Goal: Task Accomplishment & Management: Manage account settings

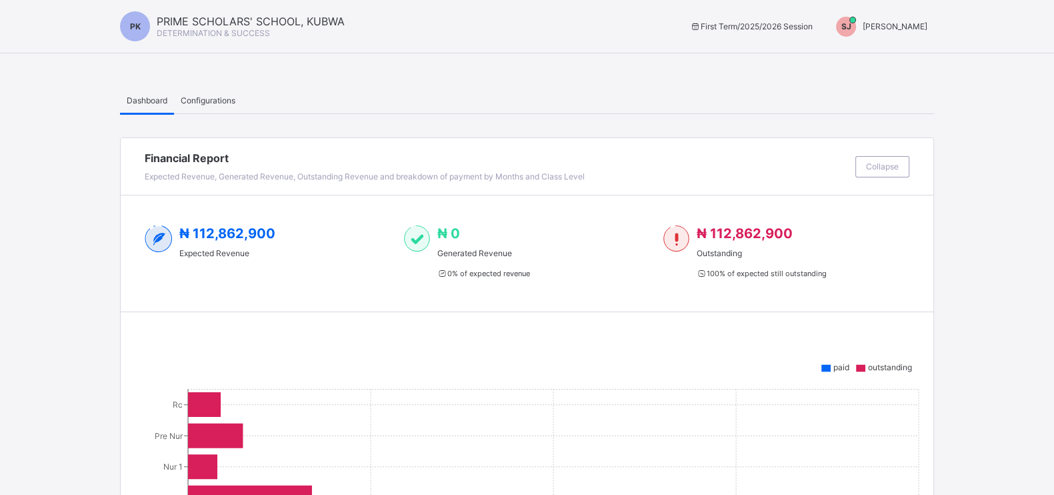
click at [927, 21] on span "[PERSON_NAME]" at bounding box center [894, 26] width 65 height 10
click at [880, 57] on span "Switch to Admin View" at bounding box center [876, 56] width 101 height 15
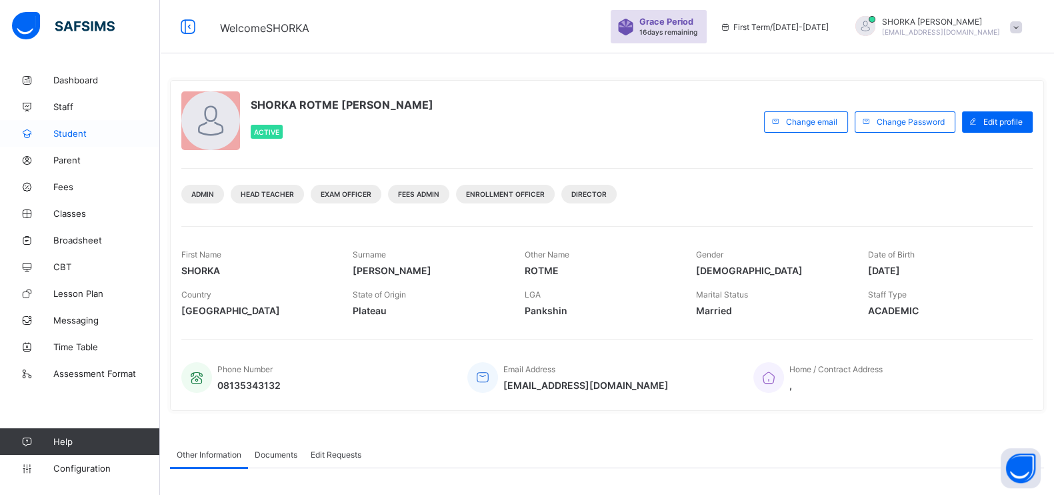
click at [77, 131] on span "Student" at bounding box center [106, 133] width 107 height 11
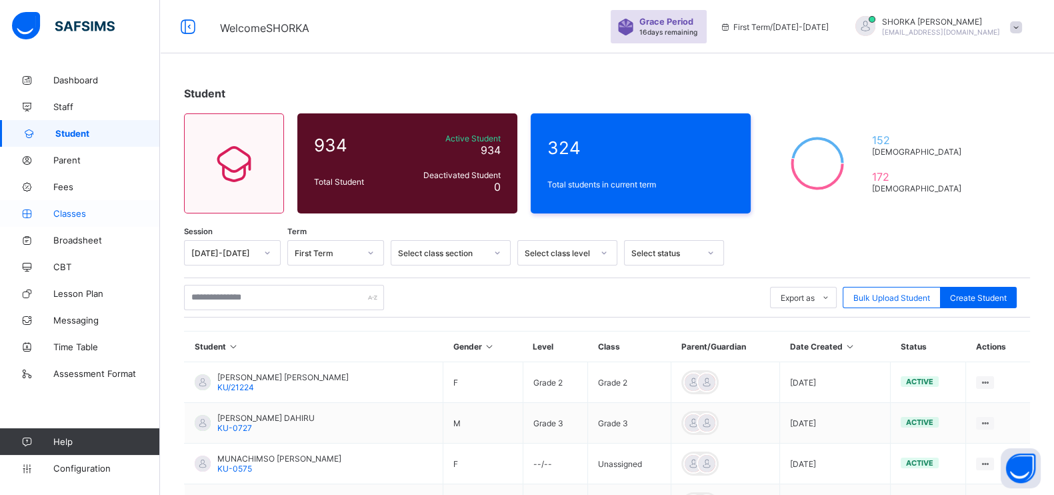
click at [71, 215] on span "Classes" at bounding box center [106, 213] width 107 height 11
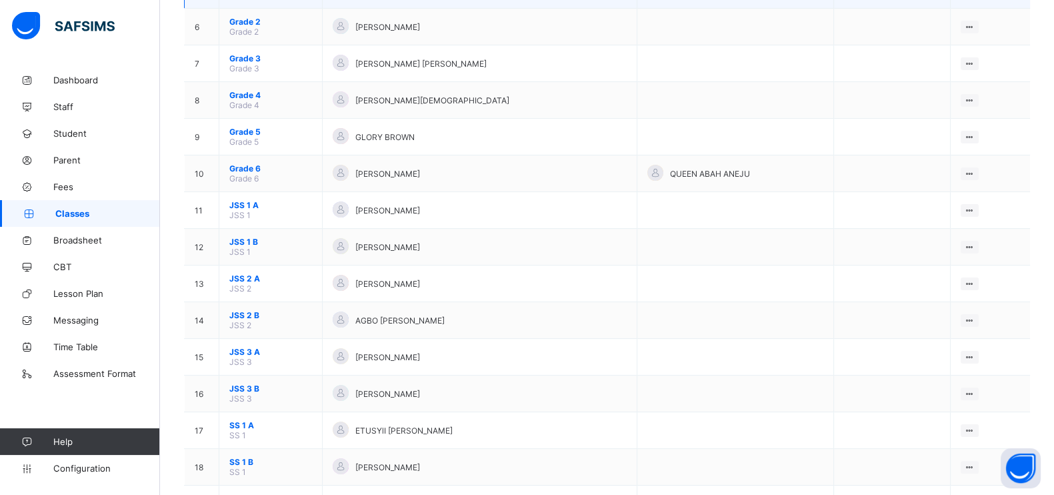
scroll to position [333, 0]
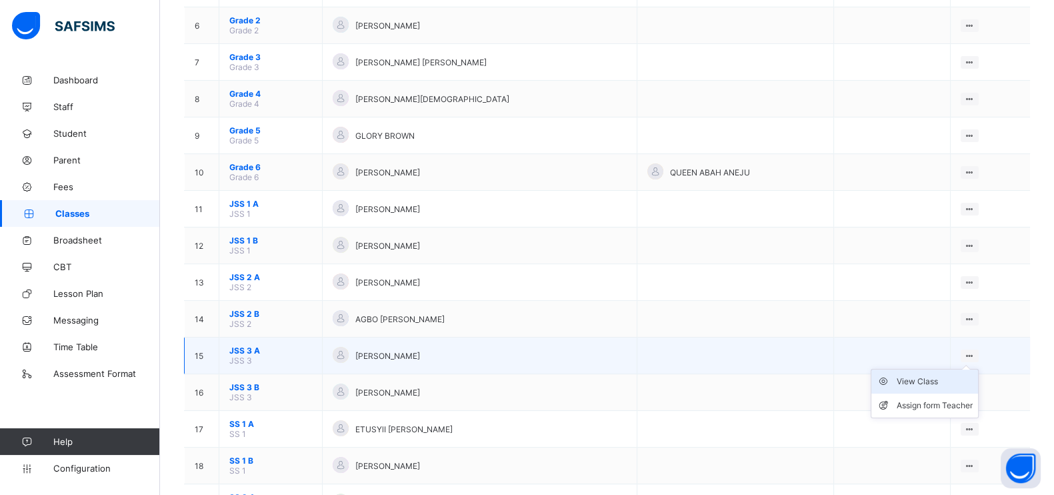
click at [948, 375] on div "View Class" at bounding box center [934, 381] width 76 height 13
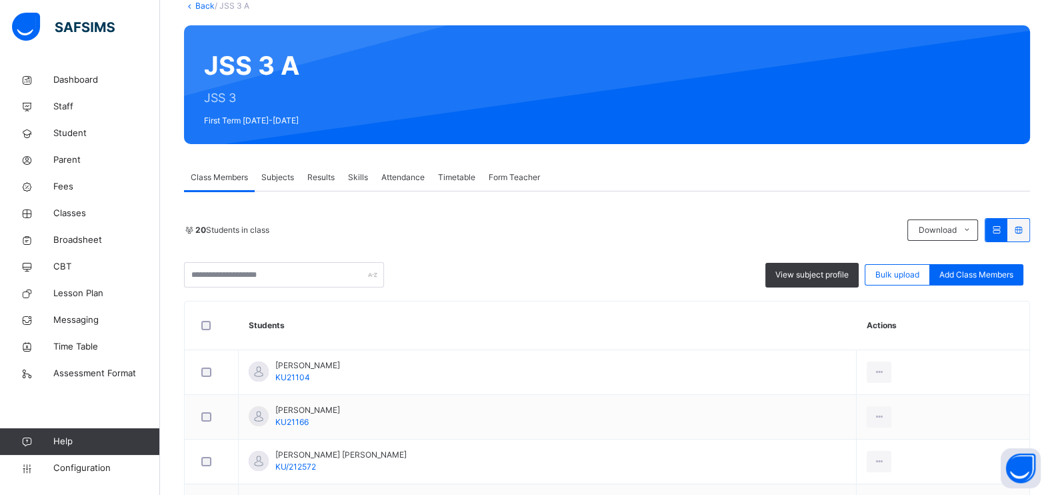
scroll to position [83, 0]
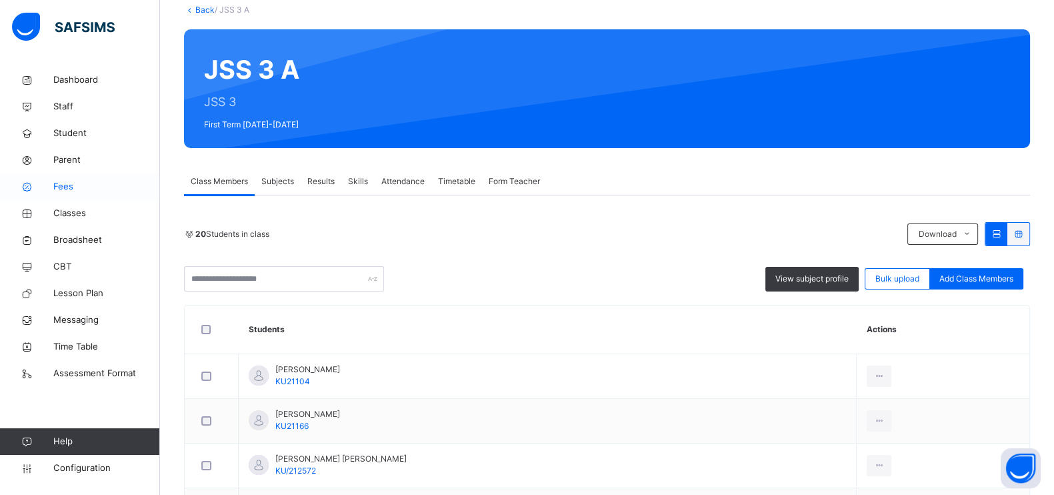
click at [57, 189] on span "Fees" at bounding box center [106, 186] width 107 height 13
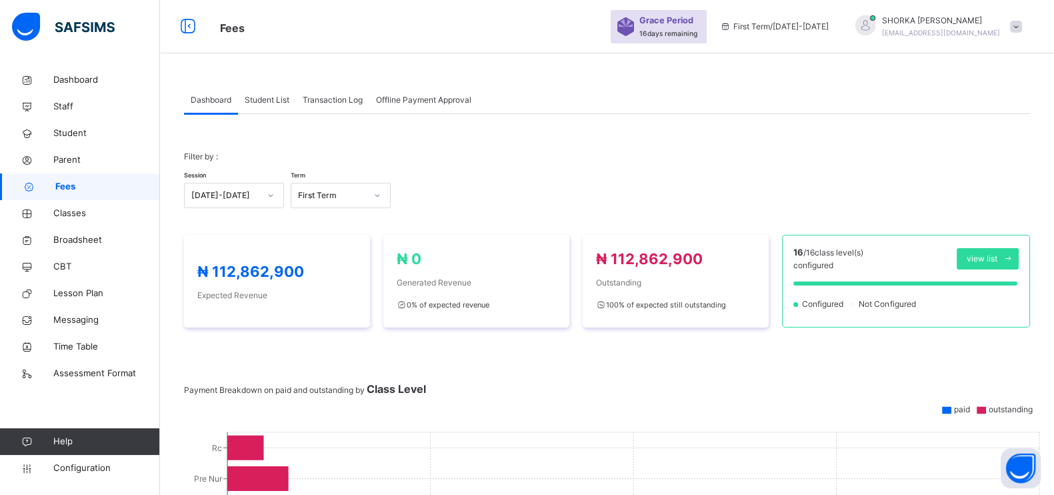
click at [265, 103] on span "Student List" at bounding box center [267, 100] width 45 height 12
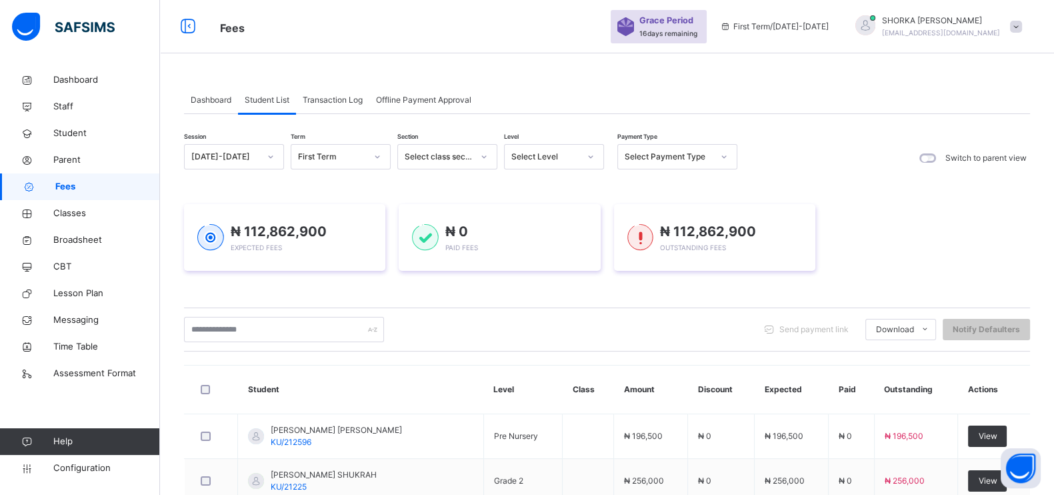
click at [916, 220] on div "₦ 112,862,900 Expected Fees ₦ 0 Paid Fees ₦ 112,862,900 Outstanding Fees" at bounding box center [607, 237] width 846 height 67
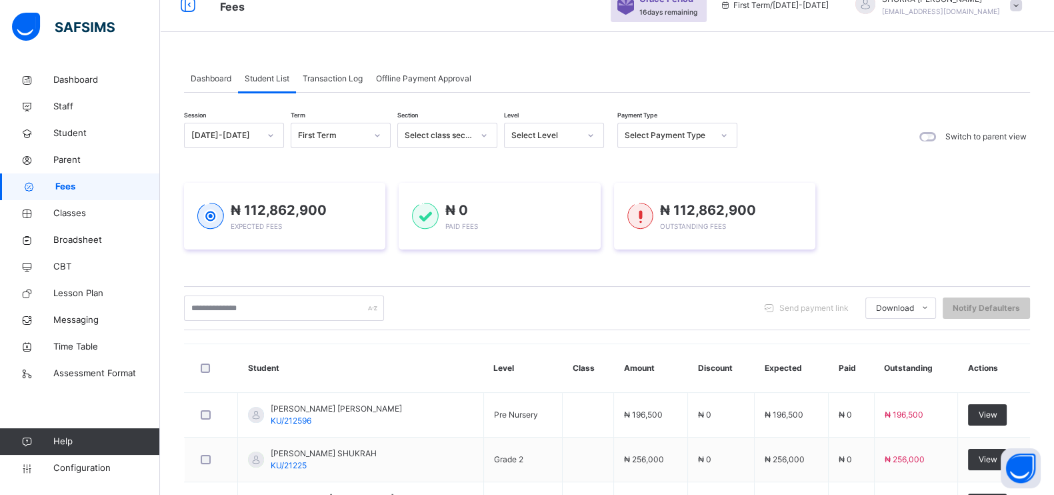
scroll to position [83, 0]
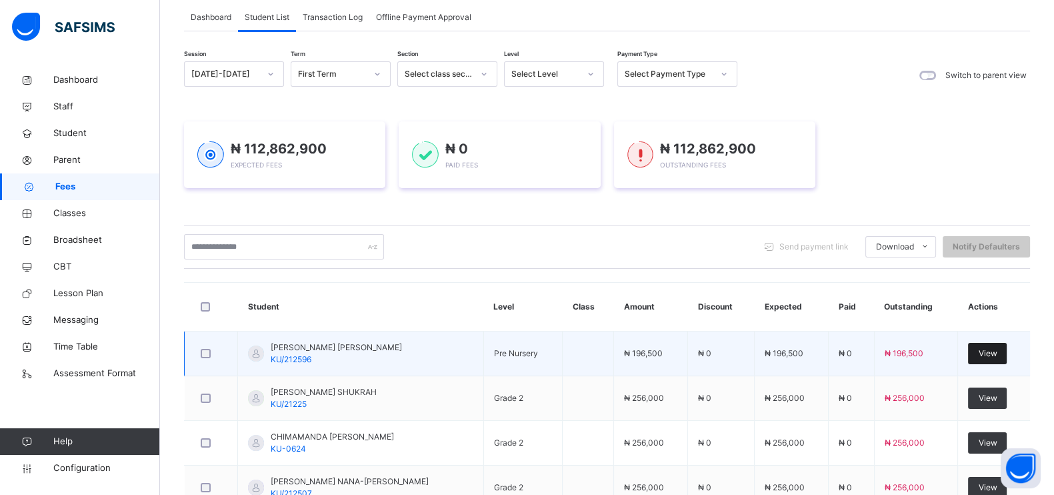
click at [996, 357] on span "View" at bounding box center [987, 353] width 19 height 12
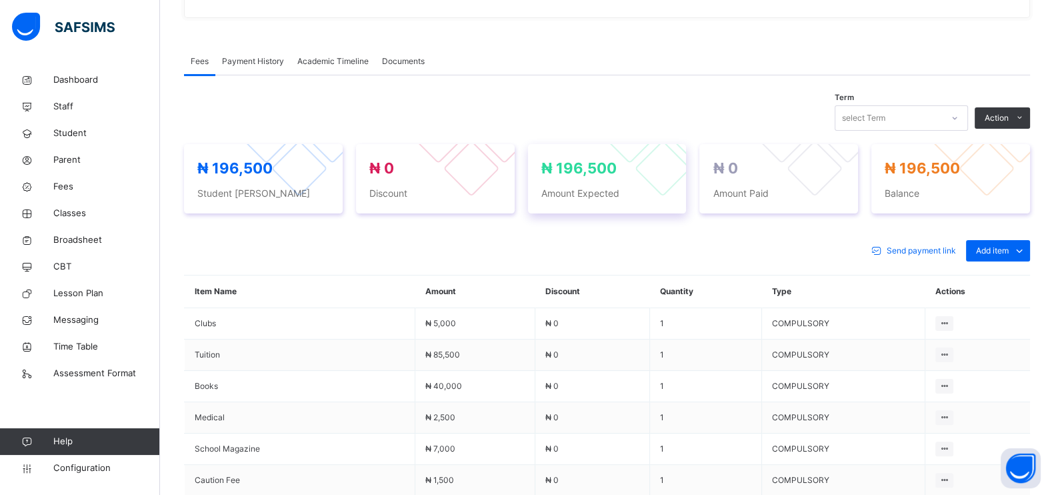
scroll to position [414, 0]
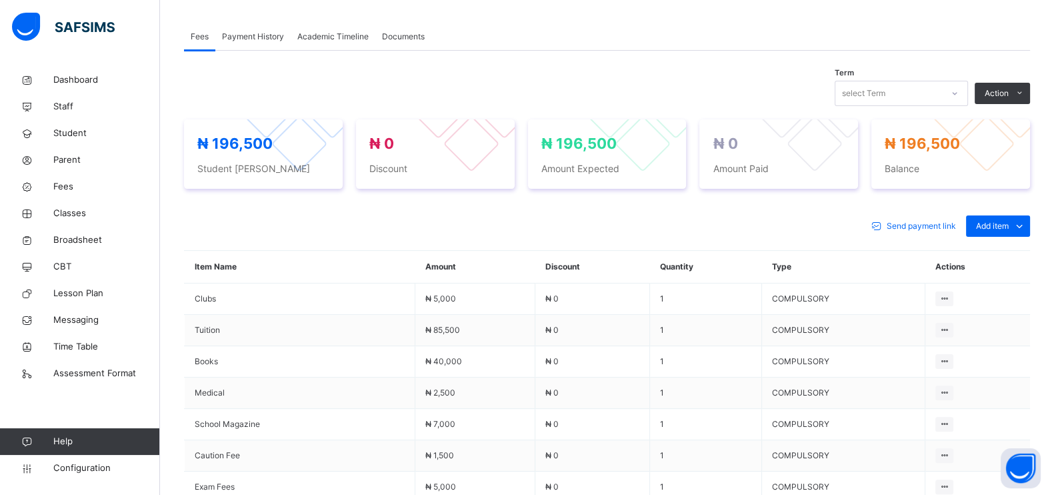
click at [263, 35] on span "Payment History" at bounding box center [253, 37] width 62 height 12
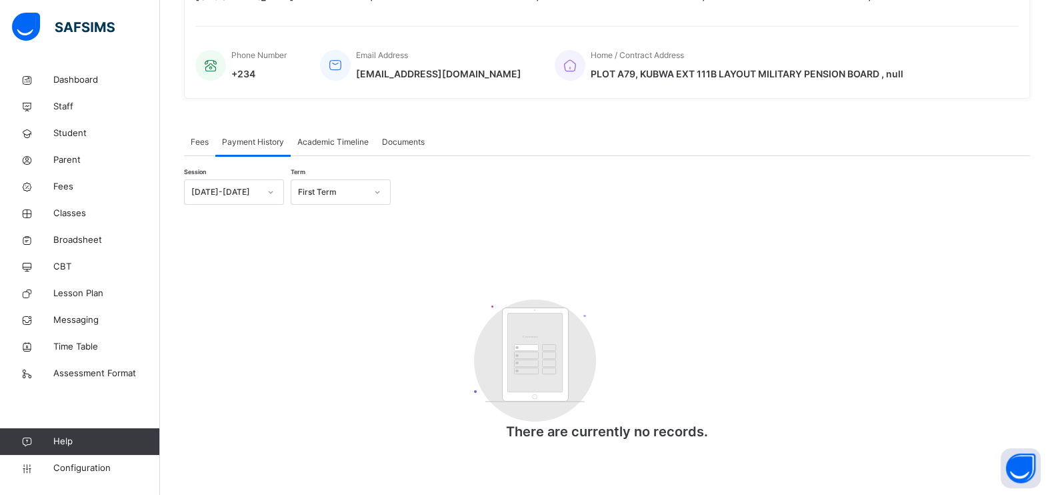
scroll to position [309, 0]
click at [346, 147] on div "Academic Timeline" at bounding box center [333, 142] width 85 height 27
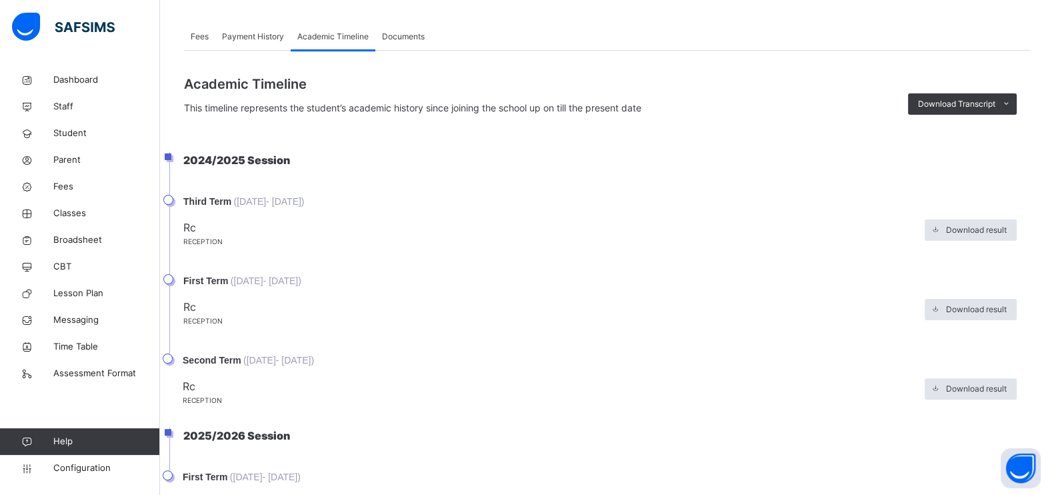
click at [197, 35] on span "Fees" at bounding box center [200, 37] width 18 height 12
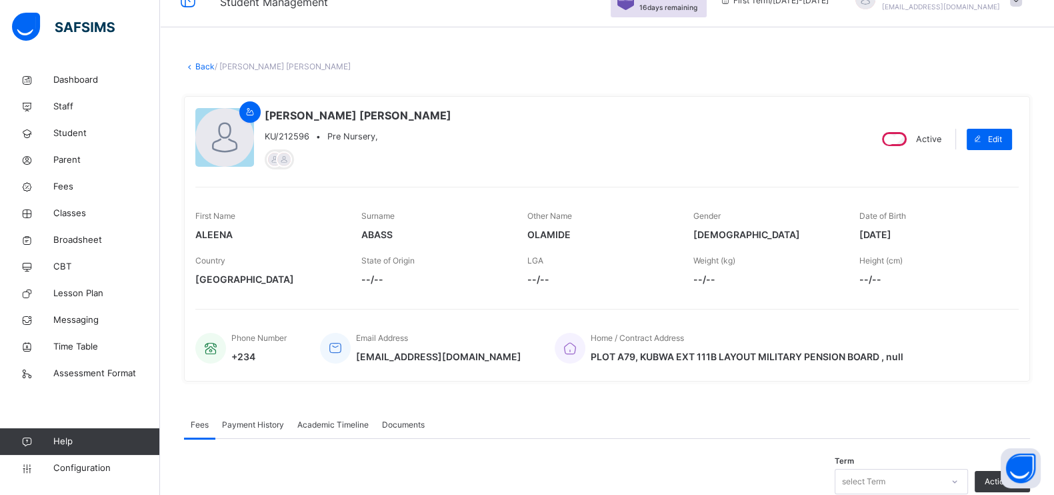
scroll to position [0, 0]
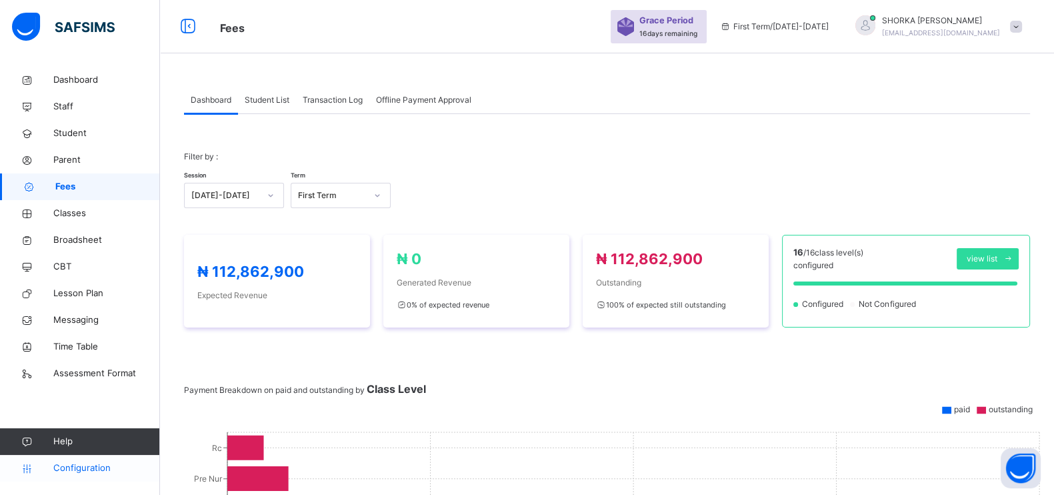
click at [85, 468] on span "Configuration" at bounding box center [106, 467] width 106 height 13
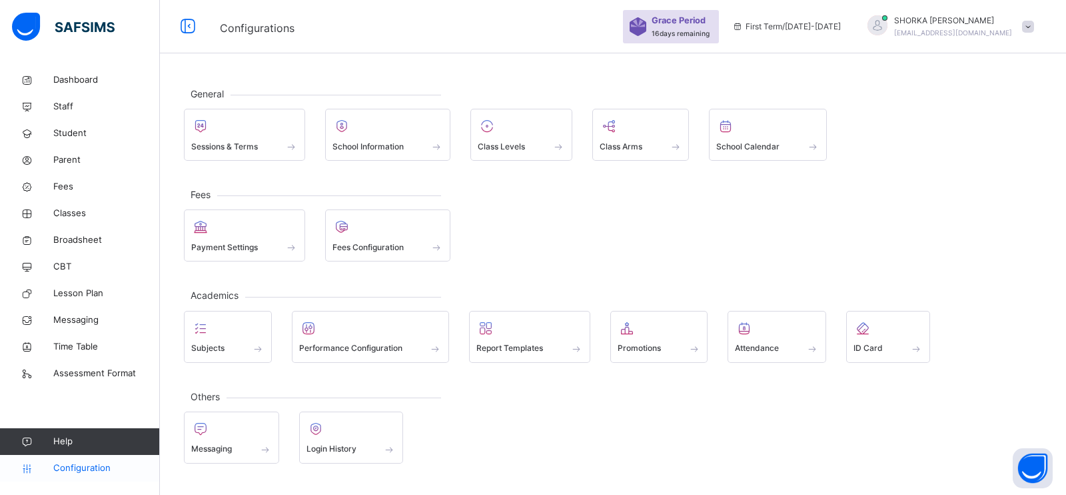
click at [93, 467] on span "Configuration" at bounding box center [106, 467] width 106 height 13
click at [109, 467] on span "Configuration" at bounding box center [106, 467] width 106 height 13
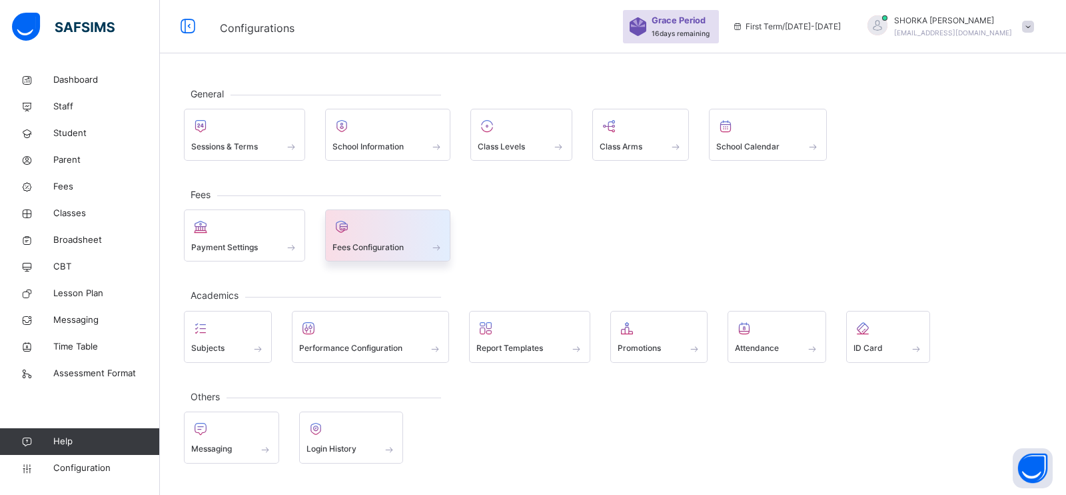
click at [383, 241] on span "Fees Configuration" at bounding box center [368, 247] width 71 height 12
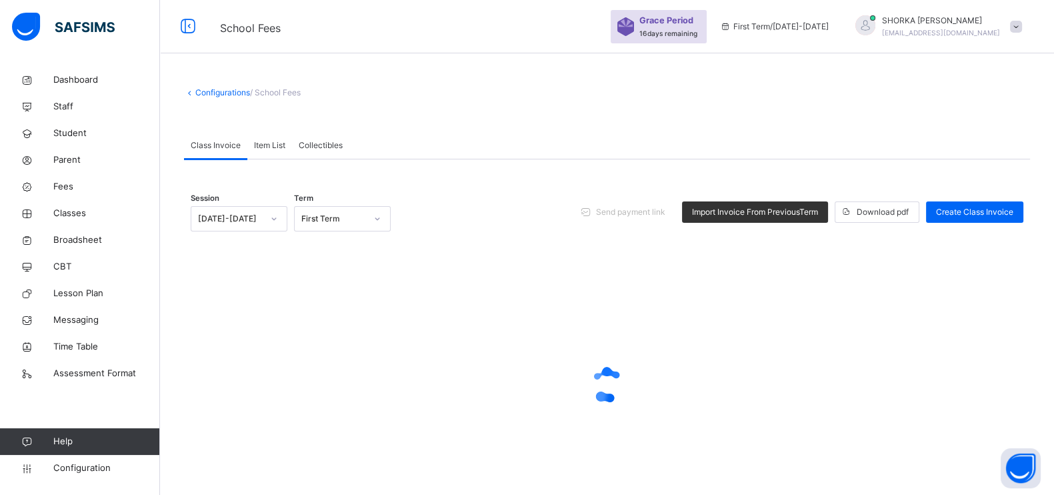
click at [259, 147] on span "Item List" at bounding box center [269, 145] width 31 height 12
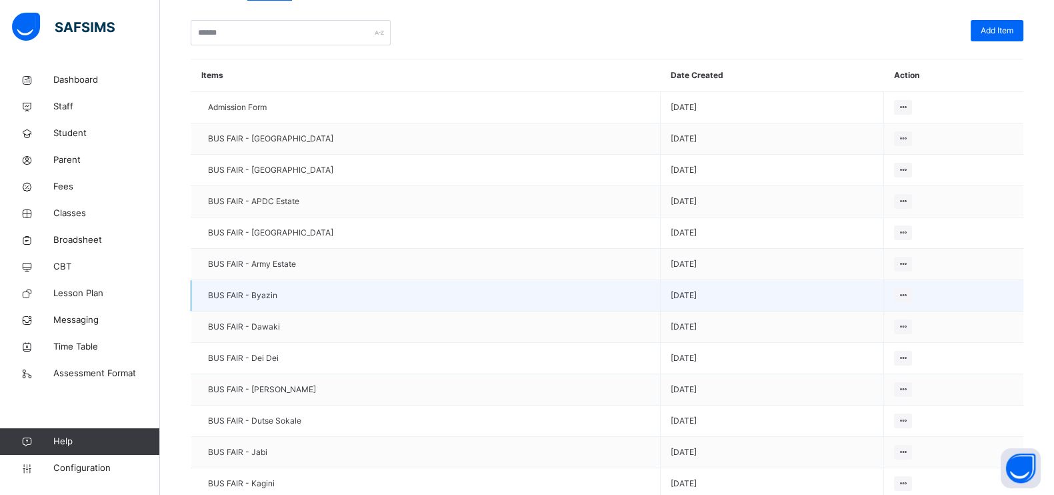
scroll to position [3, 0]
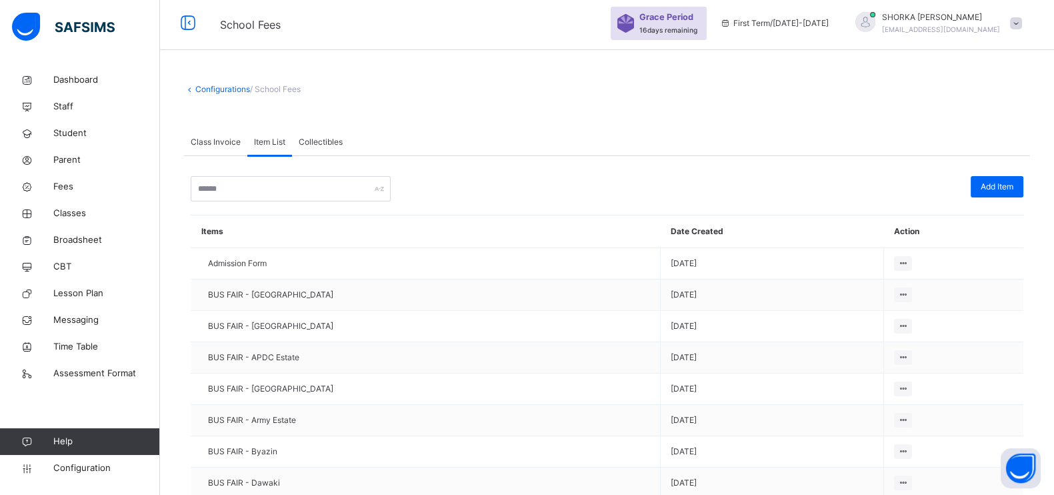
click at [211, 147] on span "Class Invoice" at bounding box center [216, 142] width 50 height 12
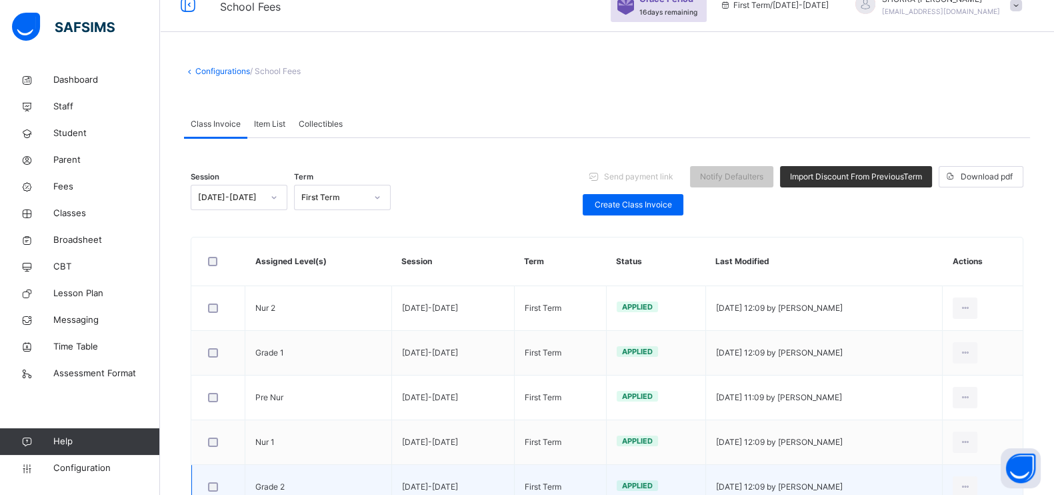
scroll to position [0, 0]
